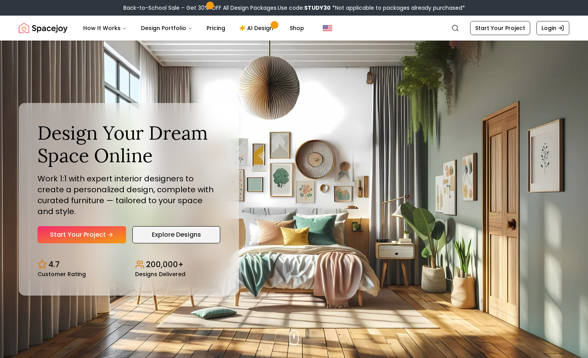
click at [166, 229] on link "Explore Designs" at bounding box center [176, 234] width 88 height 17
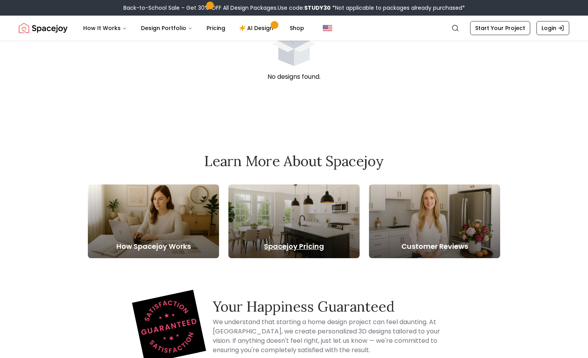
scroll to position [110, 0]
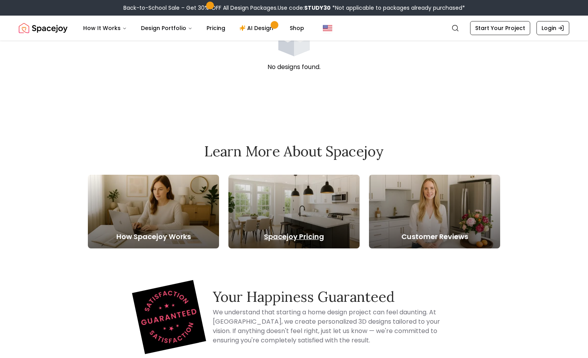
click at [316, 224] on div at bounding box center [293, 212] width 131 height 74
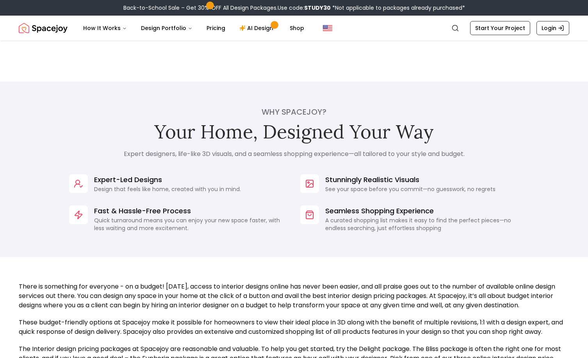
scroll to position [524, 0]
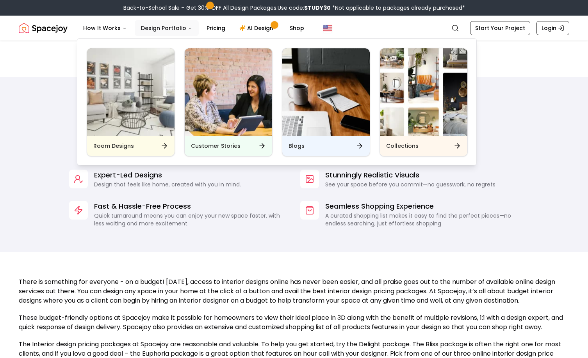
click at [171, 33] on button "Design Portfolio" at bounding box center [167, 28] width 64 height 16
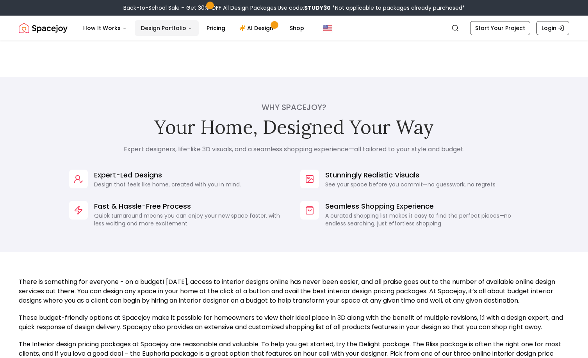
click at [171, 33] on button "Design Portfolio" at bounding box center [167, 28] width 64 height 16
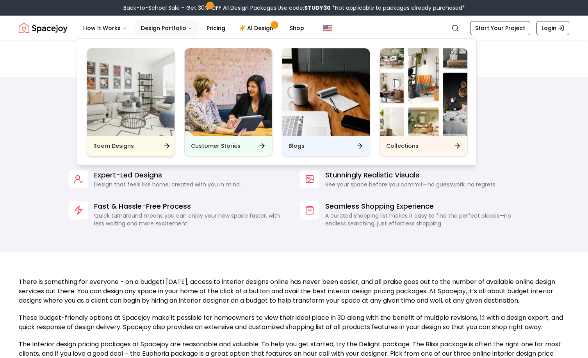
click at [124, 116] on img "Main" at bounding box center [130, 91] width 87 height 87
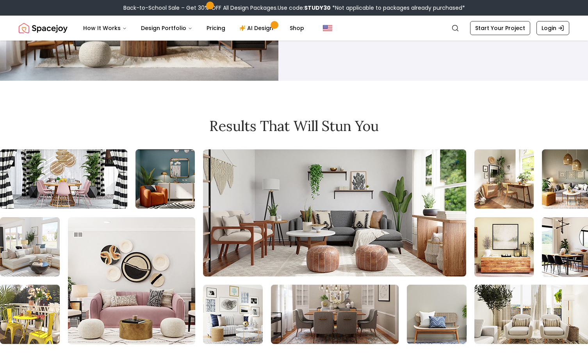
scroll to position [720, 0]
